Goal: Information Seeking & Learning: Learn about a topic

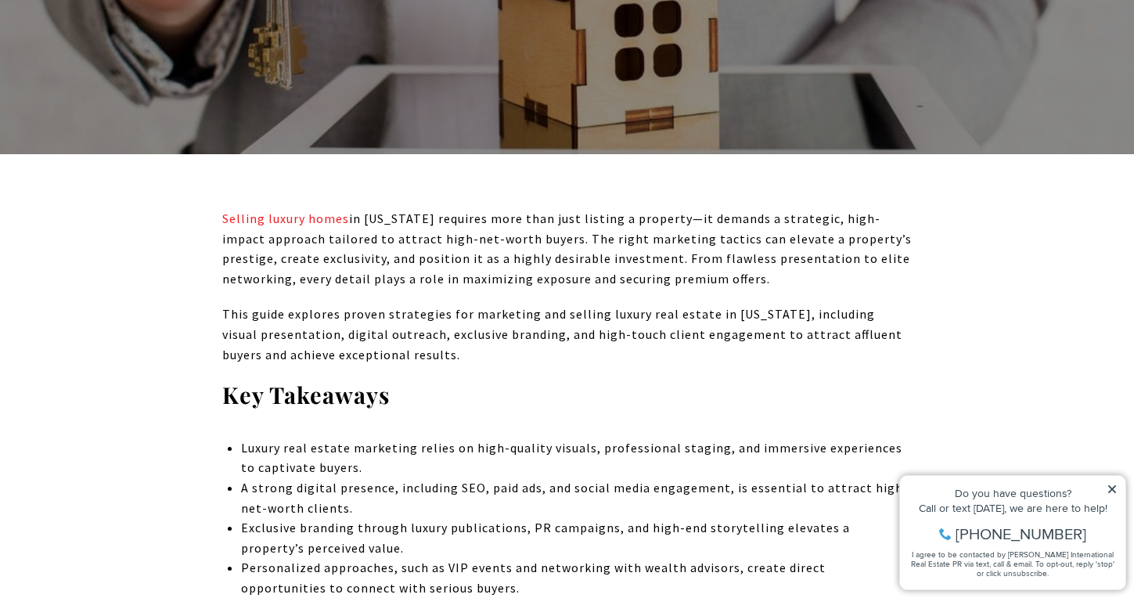
scroll to position [548, 0]
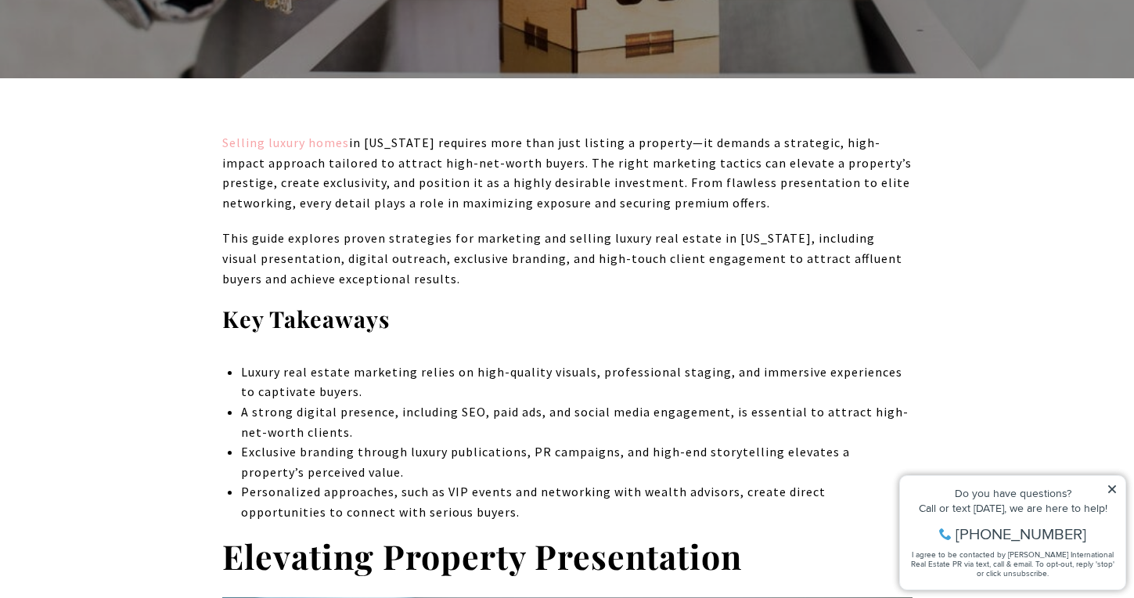
click at [321, 142] on link "Selling luxury homes" at bounding box center [285, 143] width 127 height 16
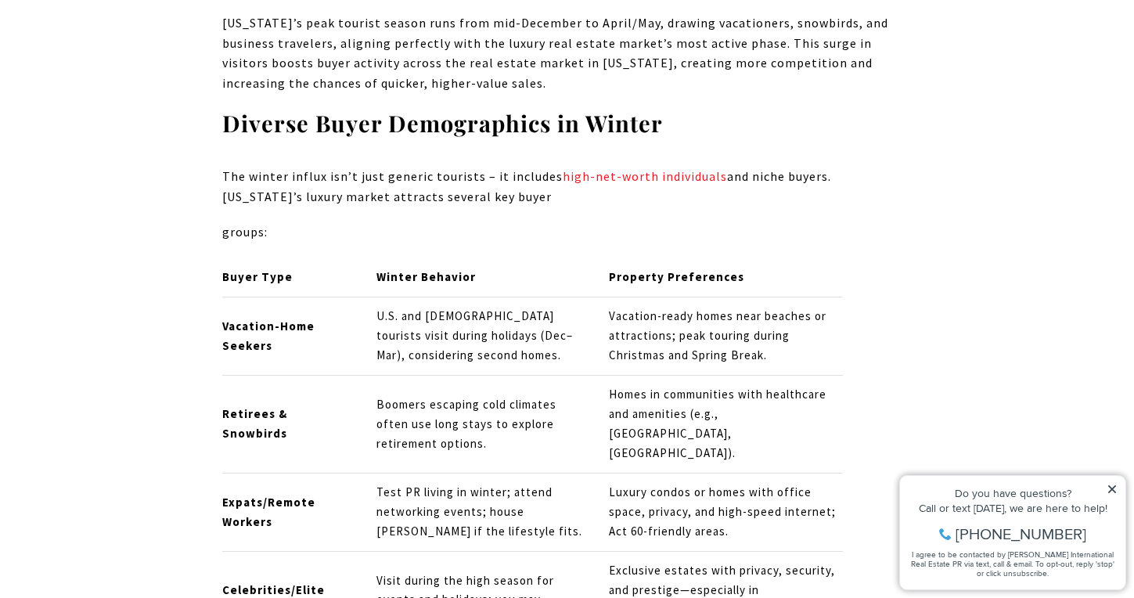
scroll to position [3208, 0]
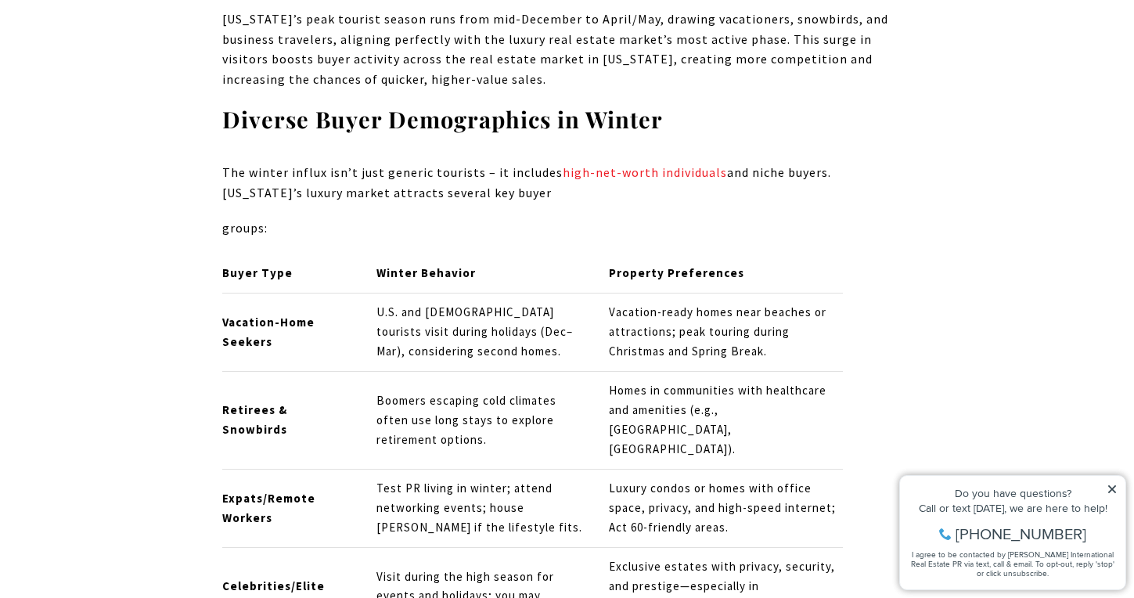
click at [509, 303] on p "U.S. and European tourists visit during holidays (Dec–Mar), considering second …" at bounding box center [479, 332] width 206 height 59
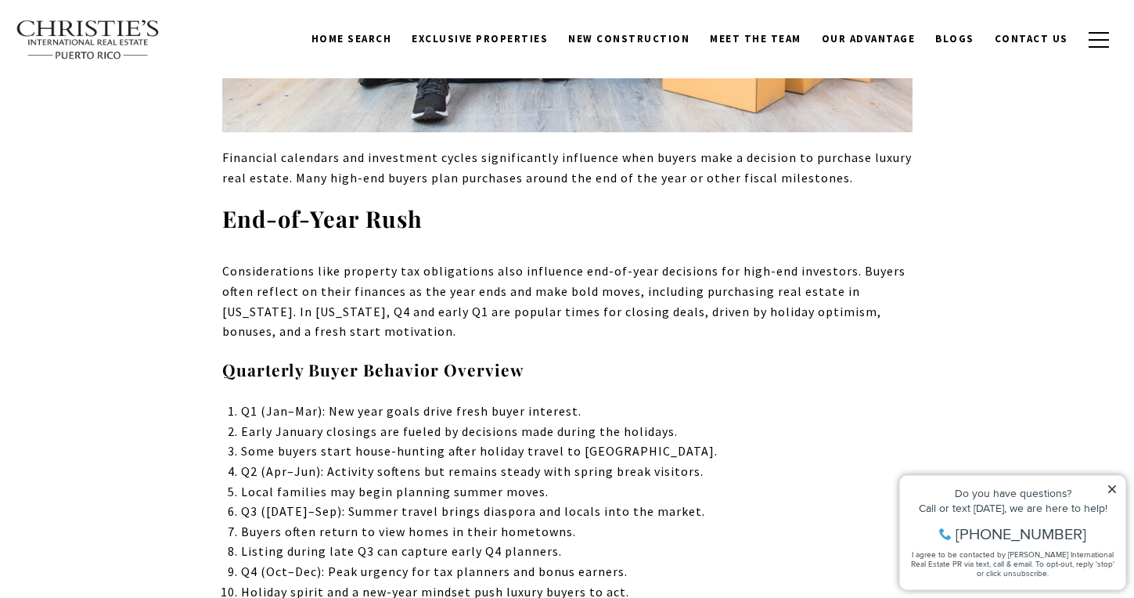
scroll to position [4930, 0]
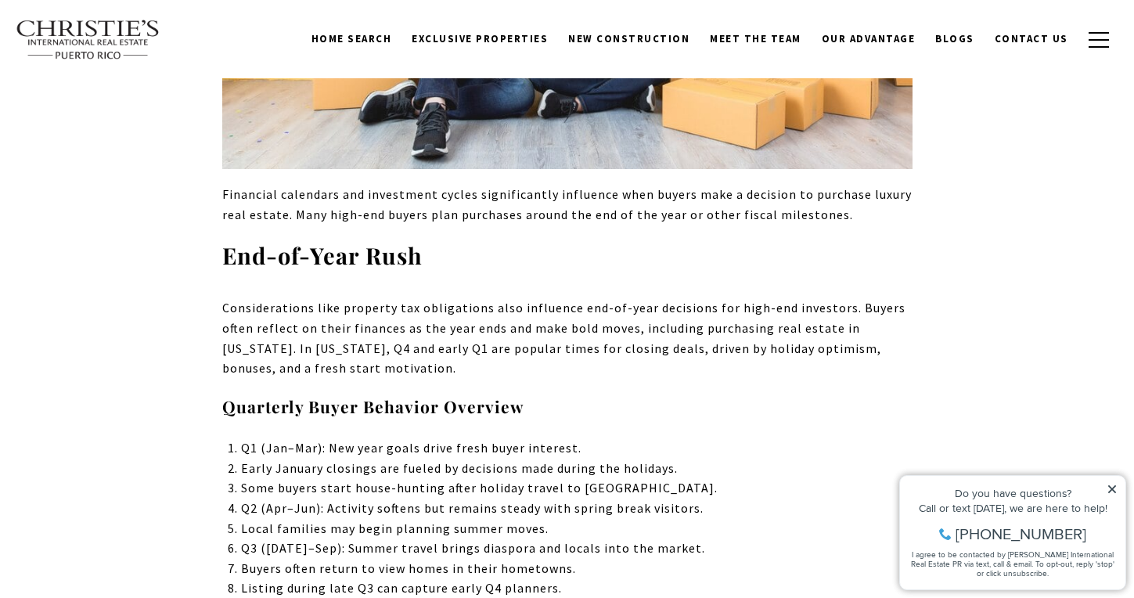
click at [317, 459] on p "Early January closings are fueled by decisions made during the holidays." at bounding box center [576, 469] width 671 height 20
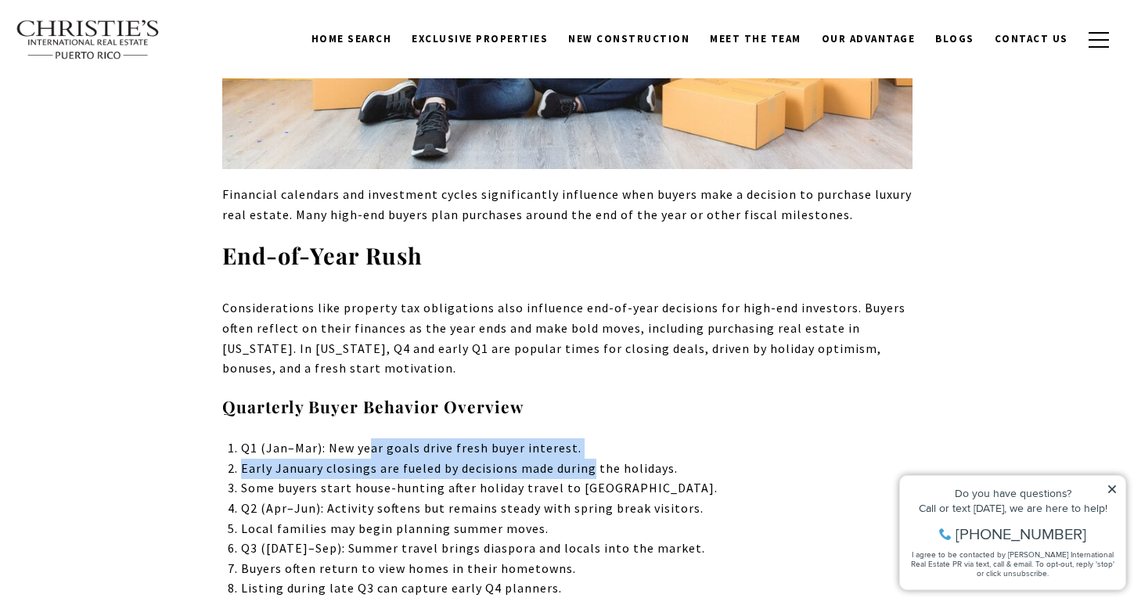
drag, startPoint x: 372, startPoint y: 351, endPoint x: 597, endPoint y: 369, distance: 225.3
click at [596, 438] on ol "Q1 (Jan–Mar): New year goals drive fresh buyer interest. Early January closings…" at bounding box center [576, 548] width 671 height 221
click at [598, 459] on p "Early January closings are fueled by decisions made during the holidays." at bounding box center [576, 469] width 671 height 20
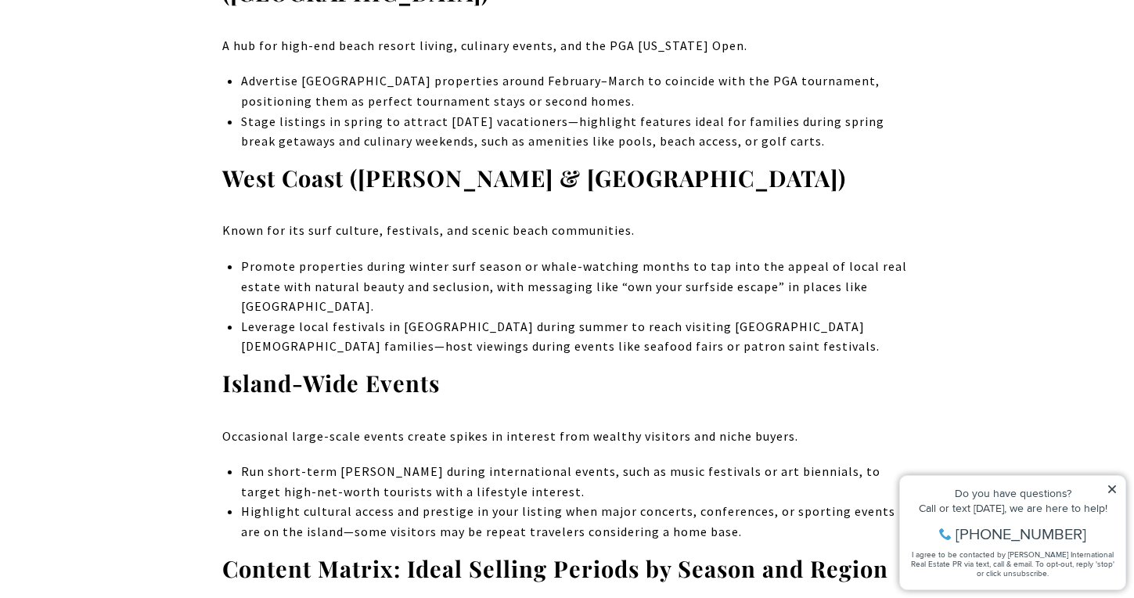
scroll to position [7669, 0]
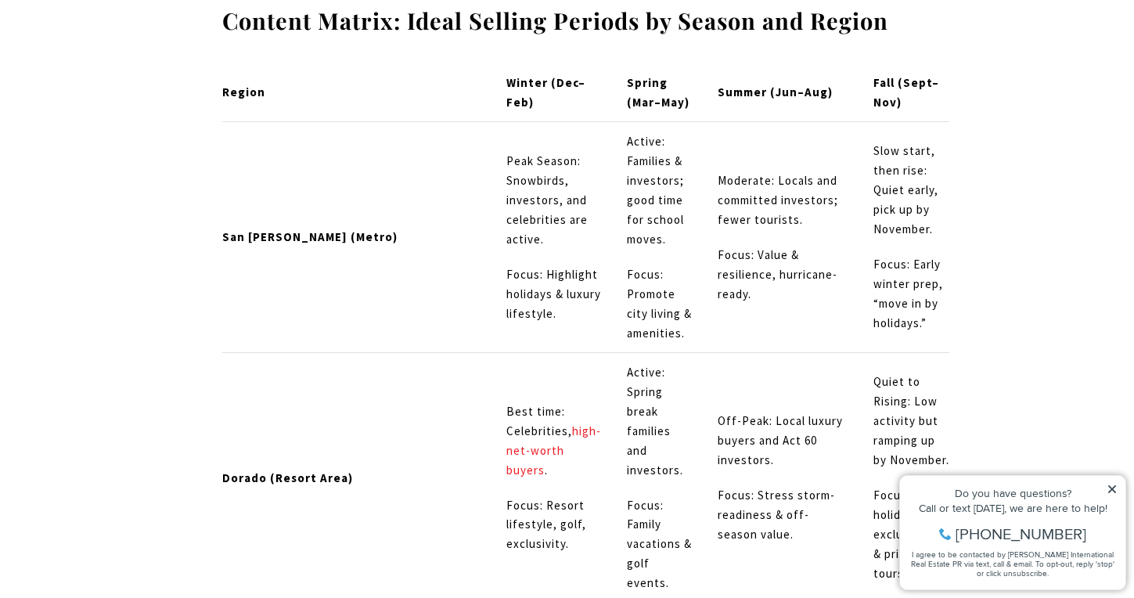
click at [258, 470] on strong "Dorado (Resort Area)" at bounding box center [287, 477] width 131 height 15
drag, startPoint x: 258, startPoint y: 254, endPoint x: 397, endPoint y: 300, distance: 146.0
click at [506, 496] on p "Focus: Resort lifestyle, golf, exclusivity." at bounding box center [553, 525] width 95 height 59
click at [506, 423] on link "high-net-worth buyers" at bounding box center [553, 450] width 95 height 54
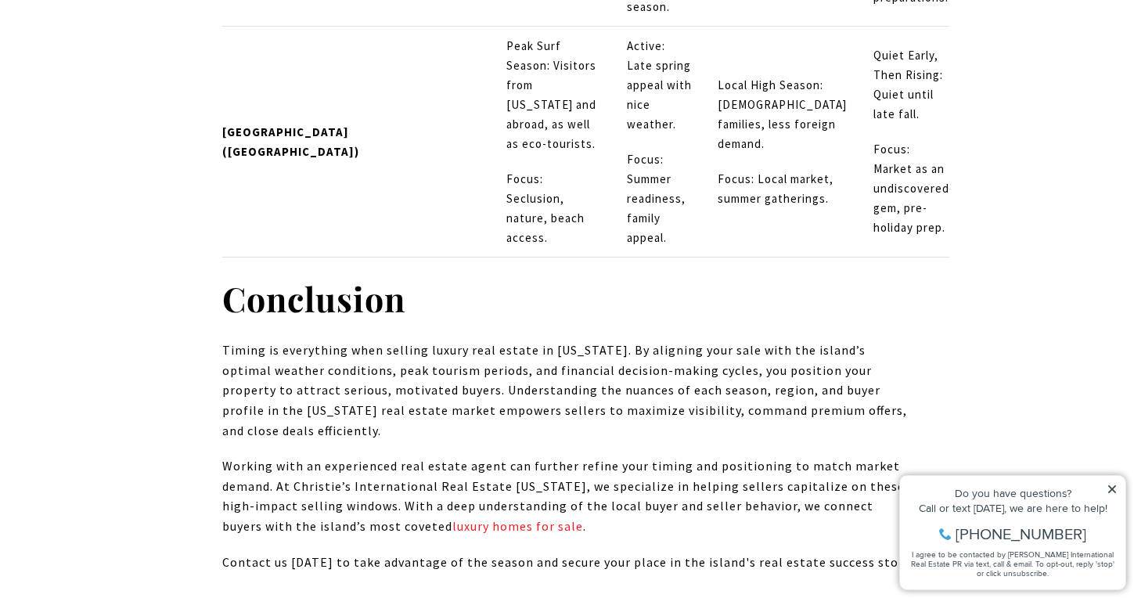
scroll to position [8843, 0]
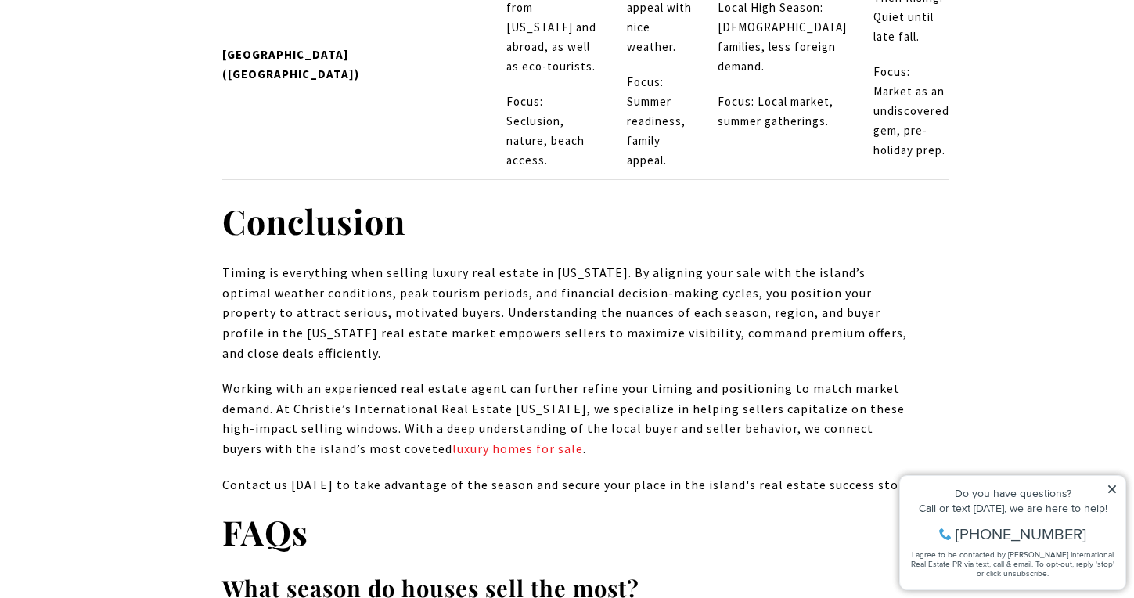
click at [580, 573] on strong "What season do houses sell the most?" at bounding box center [430, 588] width 417 height 30
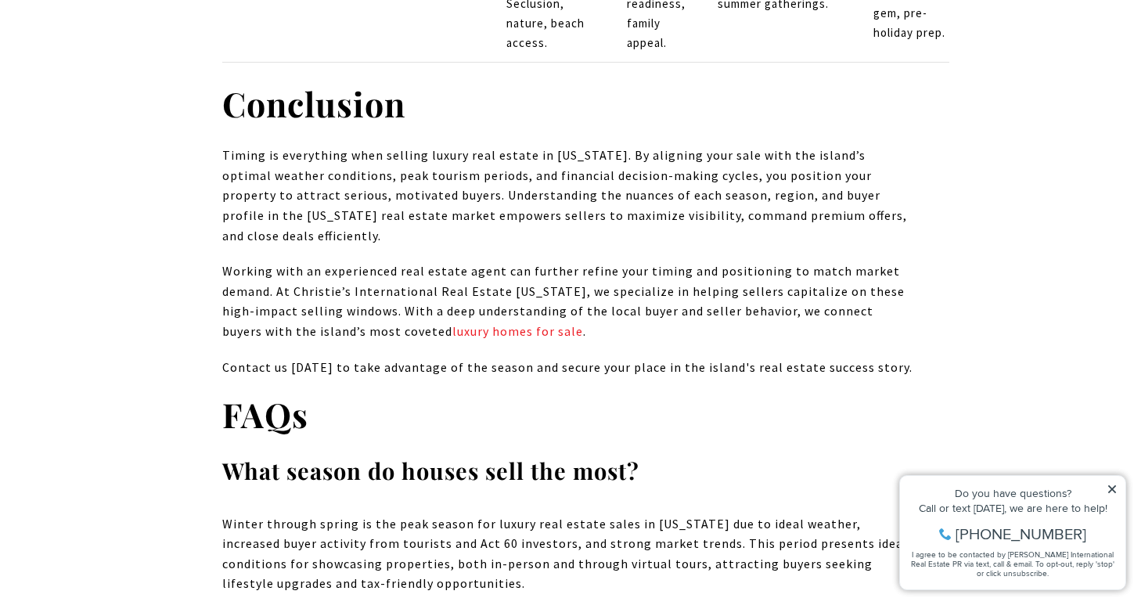
scroll to position [8999, 0]
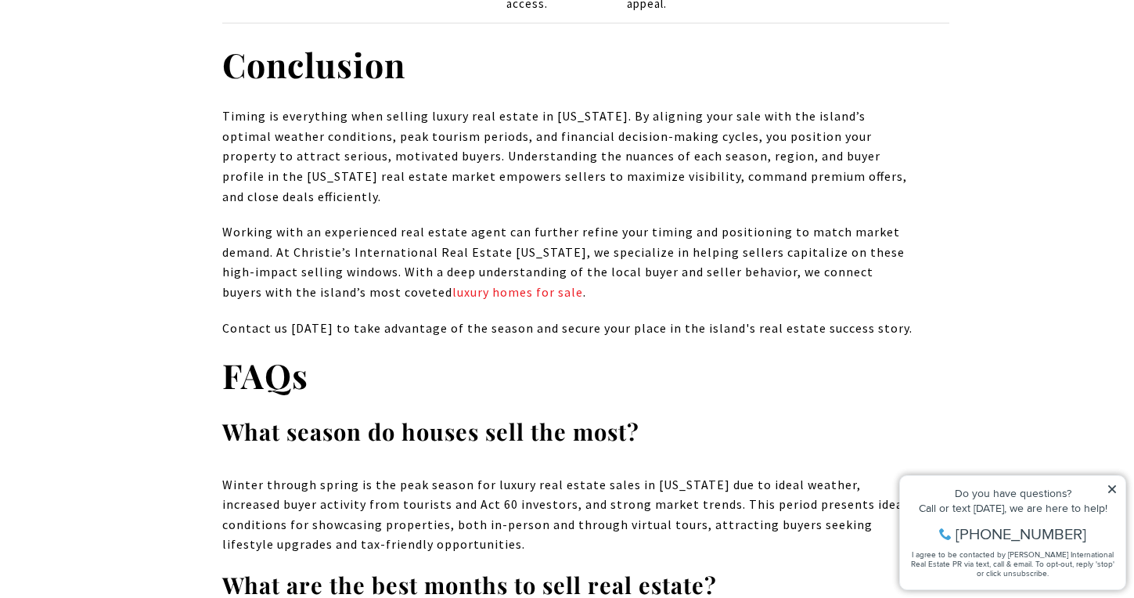
drag, startPoint x: 346, startPoint y: 296, endPoint x: 488, endPoint y: 296, distance: 142.4
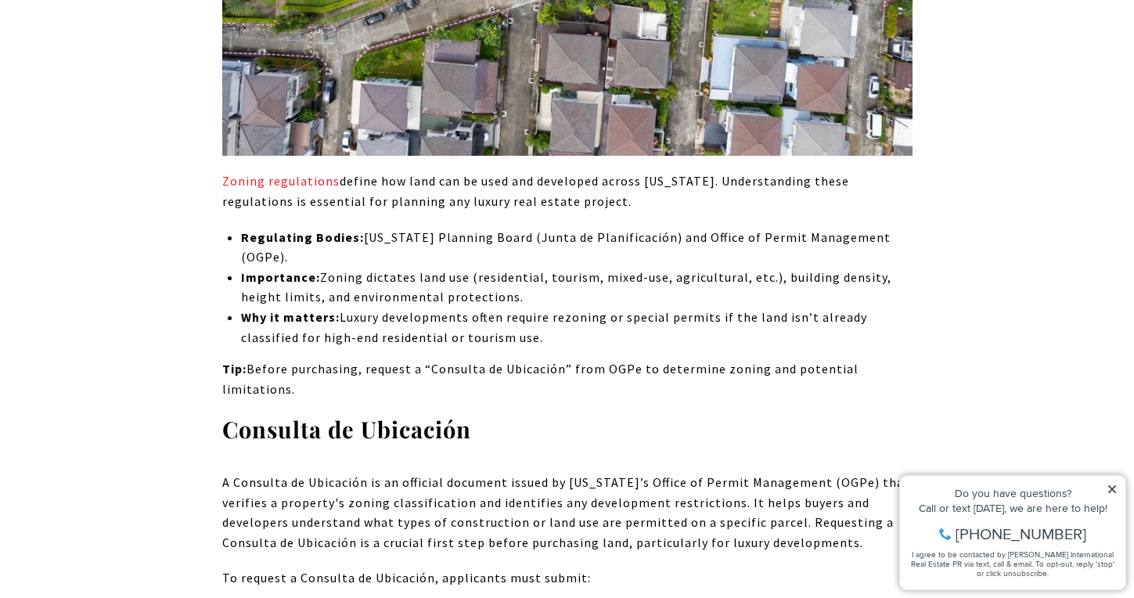
scroll to position [1487, 0]
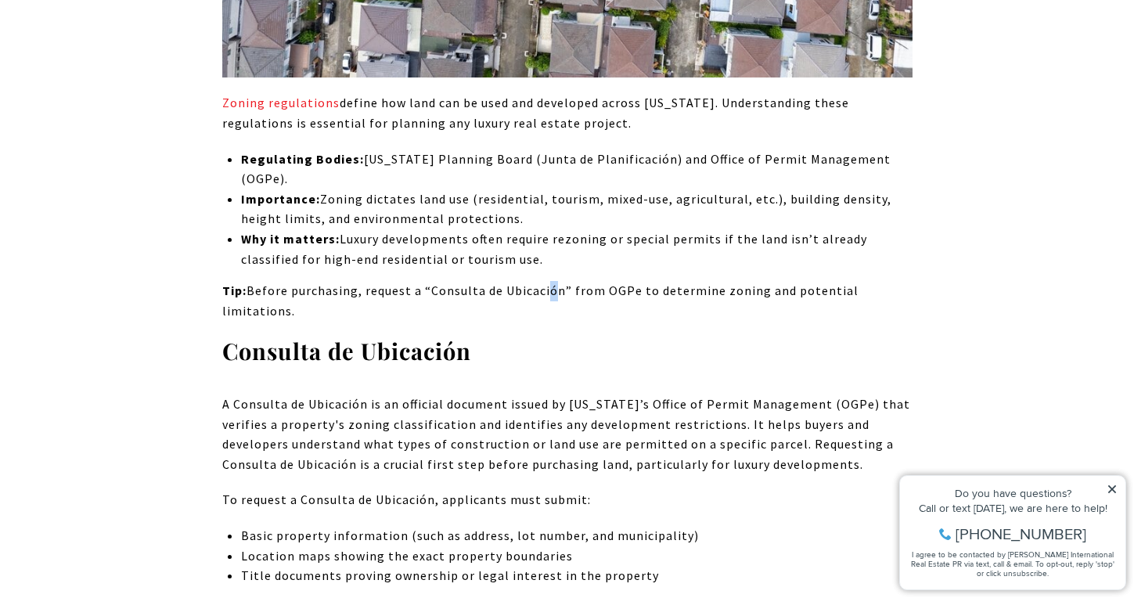
click at [549, 281] on p "Tip: Before purchasing, request a “Consulta de Ubicación” from OGPe to determin…" at bounding box center [567, 301] width 690 height 40
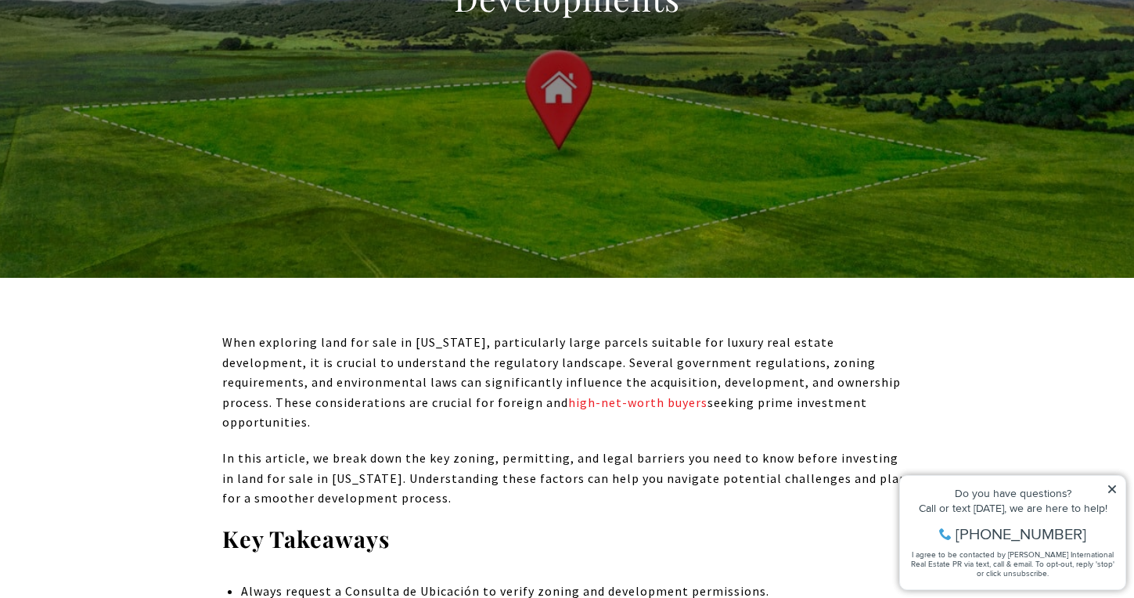
scroll to position [391, 0]
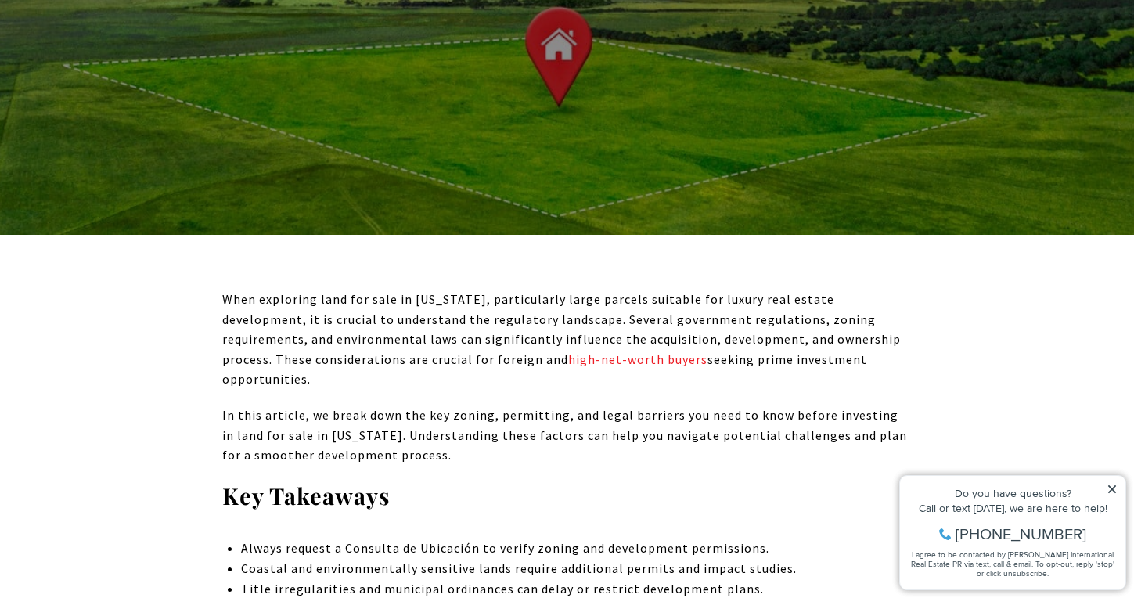
click at [1110, 488] on icon at bounding box center [1112, 489] width 8 height 8
click at [1109, 487] on icon at bounding box center [1112, 489] width 8 height 8
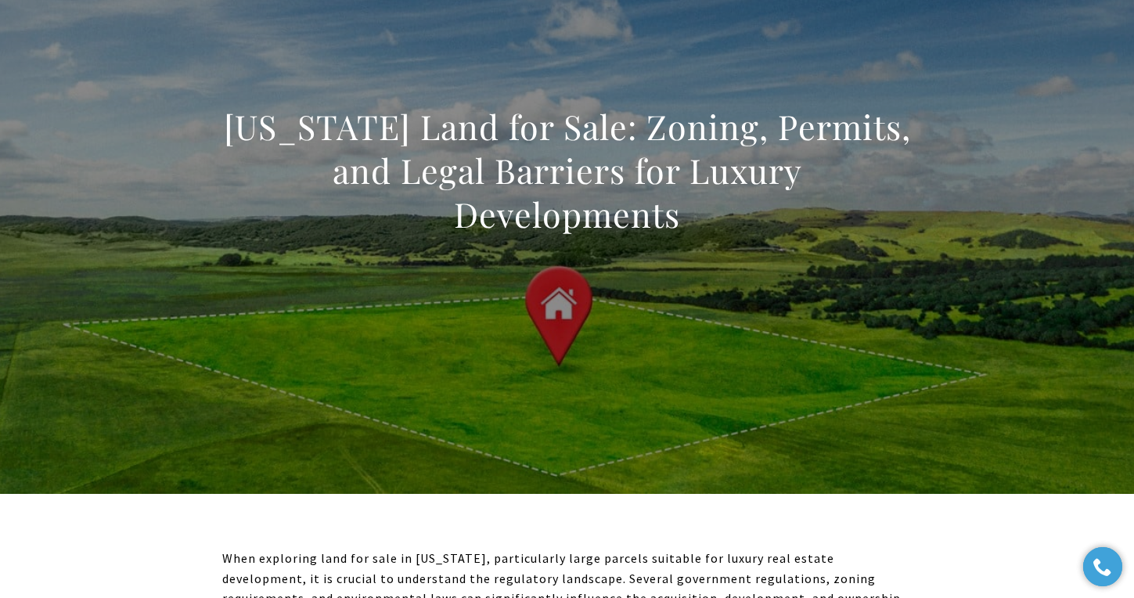
scroll to position [0, 0]
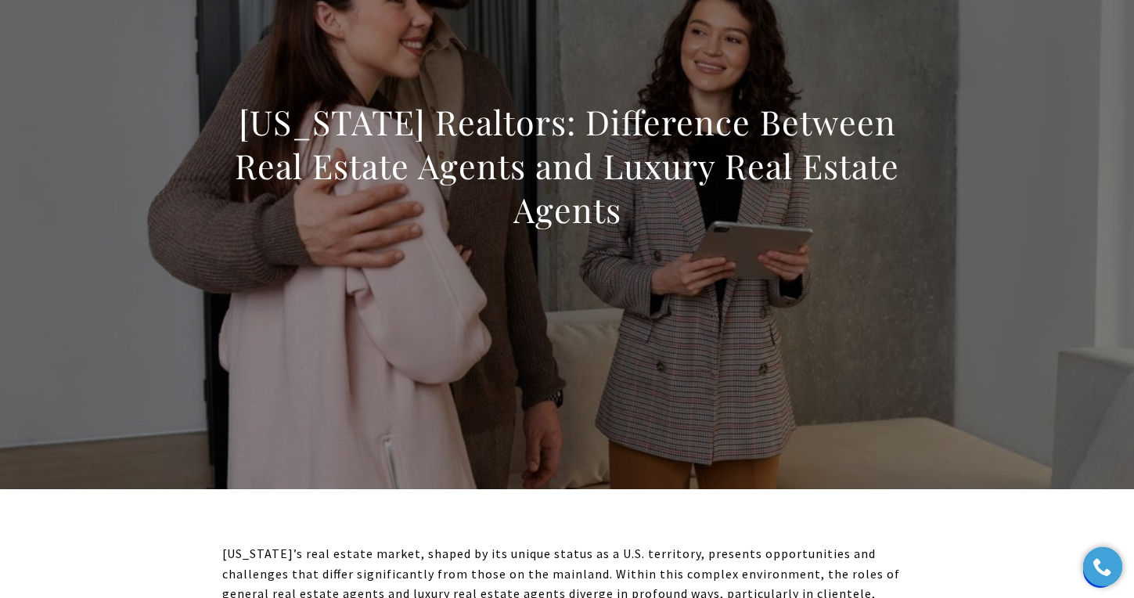
scroll to position [157, 0]
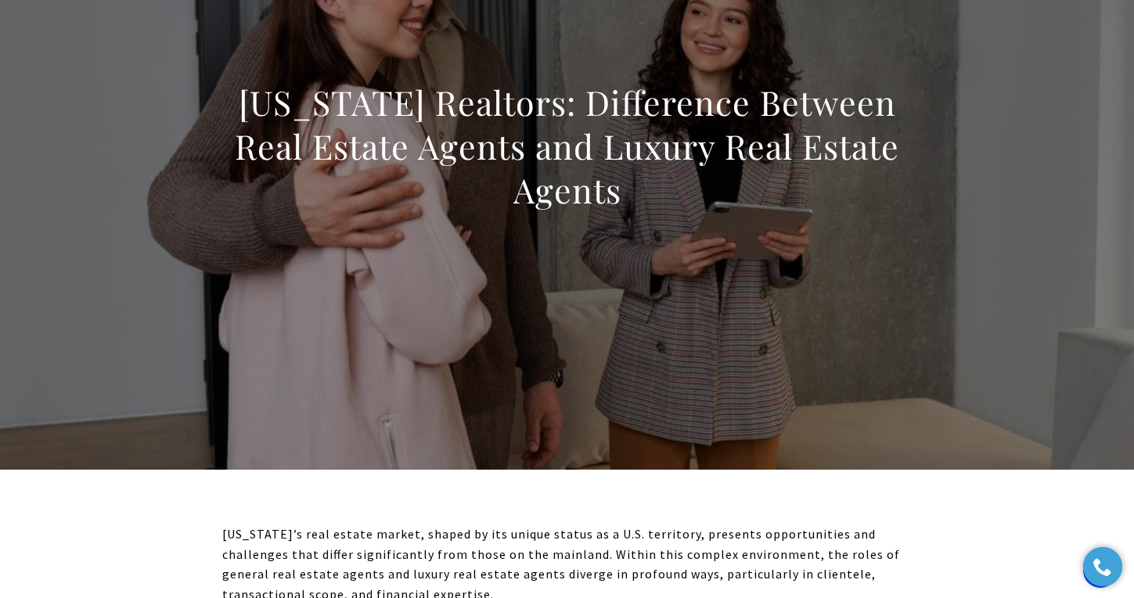
click at [724, 311] on div "[US_STATE] Realtors: Difference Between Real Estate Agents and Luxury Real Esta…" at bounding box center [568, 157] width 1096 height 470
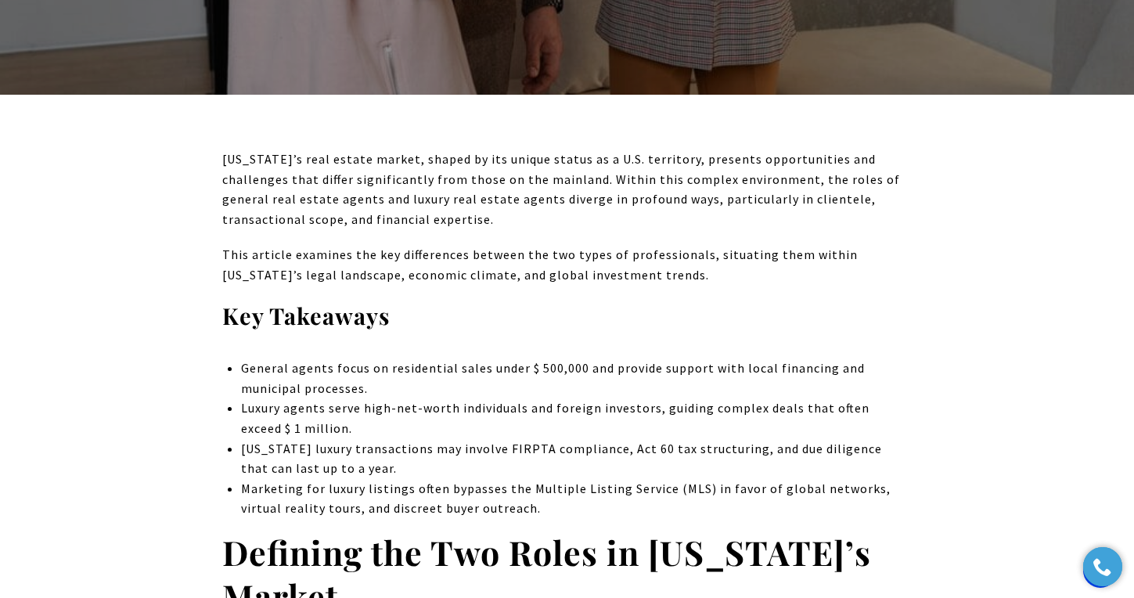
scroll to position [548, 0]
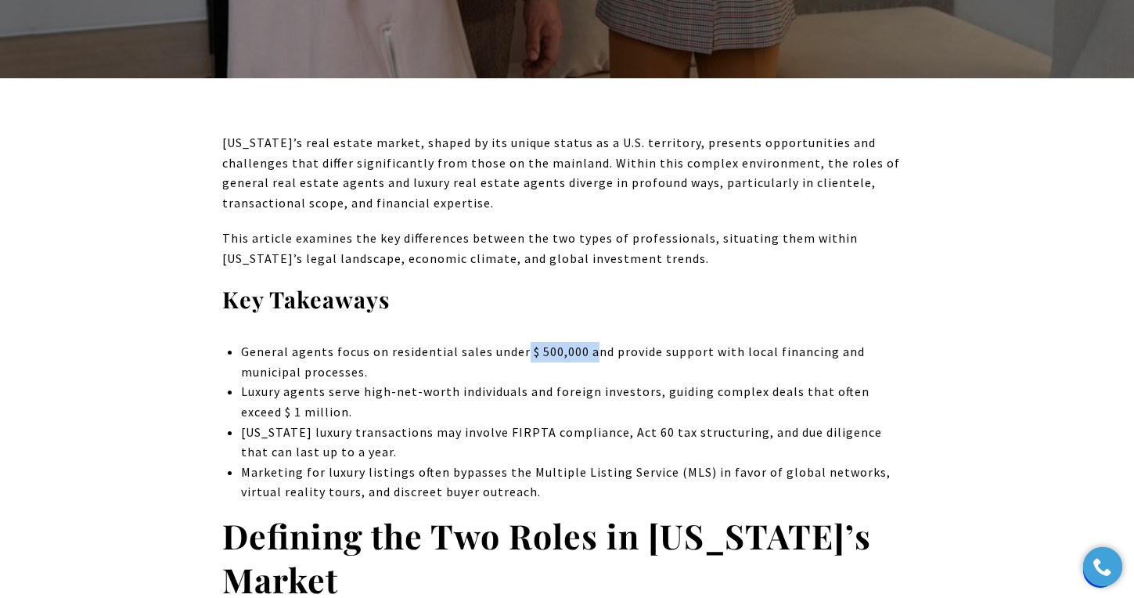
drag, startPoint x: 524, startPoint y: 348, endPoint x: 589, endPoint y: 358, distance: 66.4
click at [589, 358] on p "General agents focus on residential sales under $ 500,000 and provide support w…" at bounding box center [576, 362] width 671 height 40
